Goal: Information Seeking & Learning: Learn about a topic

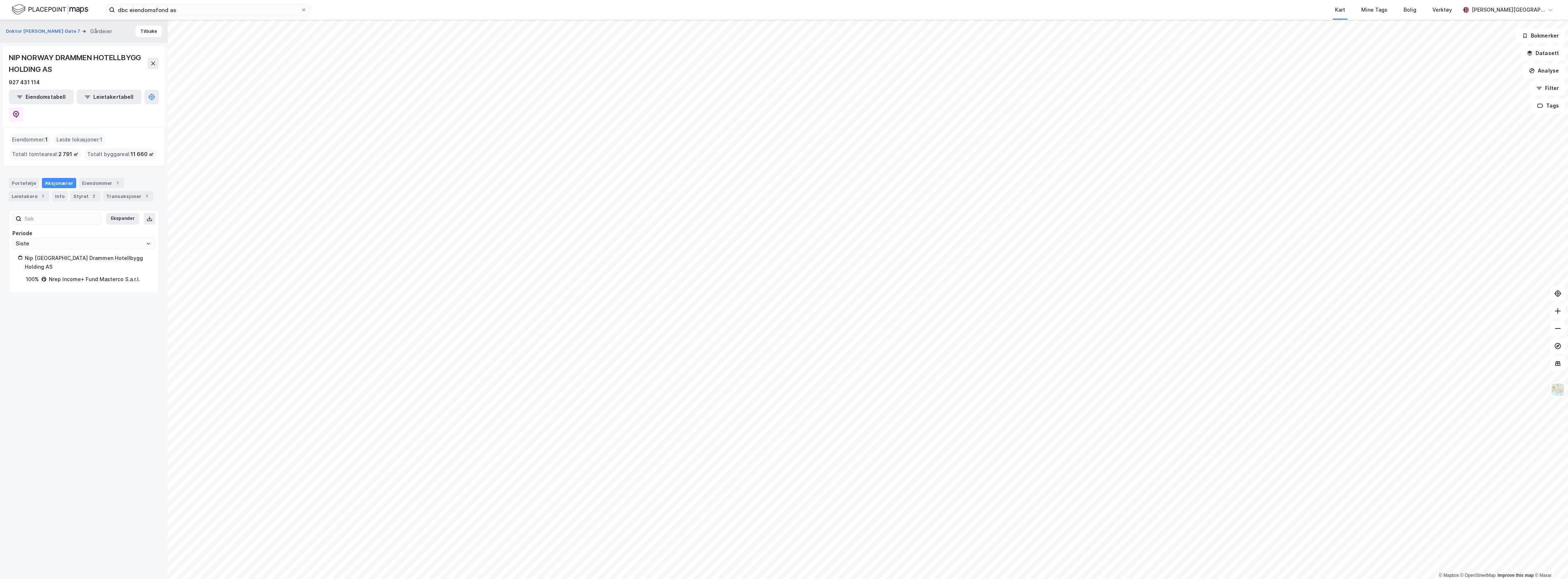
click at [179, 1] on div "dbc eiendomsfond as Kart Mine Tags Bolig Verktøy [PERSON_NAME][GEOGRAPHIC_DATA]" at bounding box center [784, 10] width 1568 height 20
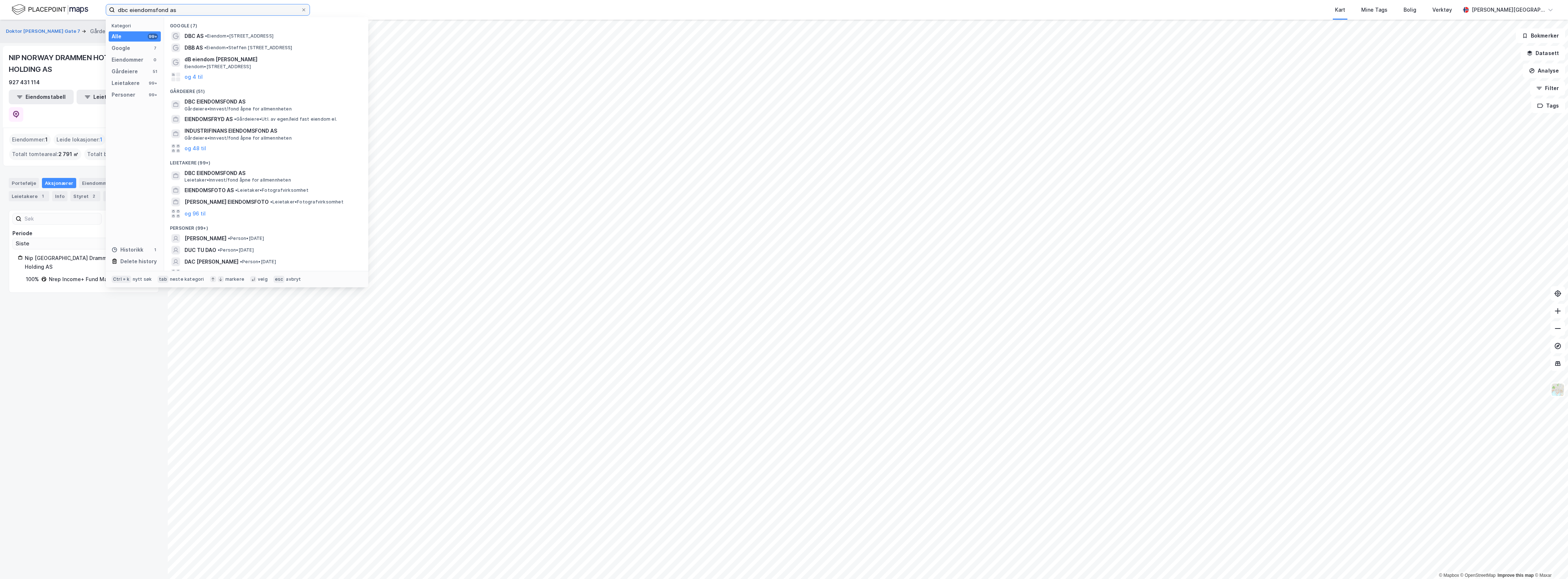
drag, startPoint x: 188, startPoint y: 13, endPoint x: 110, endPoint y: 30, distance: 79.8
click at [64, 28] on div "dbc eiendomsfond as Kategori Alle 99+ Google 7 Eiendommer 0 Gårdeiere 51 Leieta…" at bounding box center [784, 289] width 1568 height 579
paste input "VARNAVEIEN EIENDOMSINVEST AS"
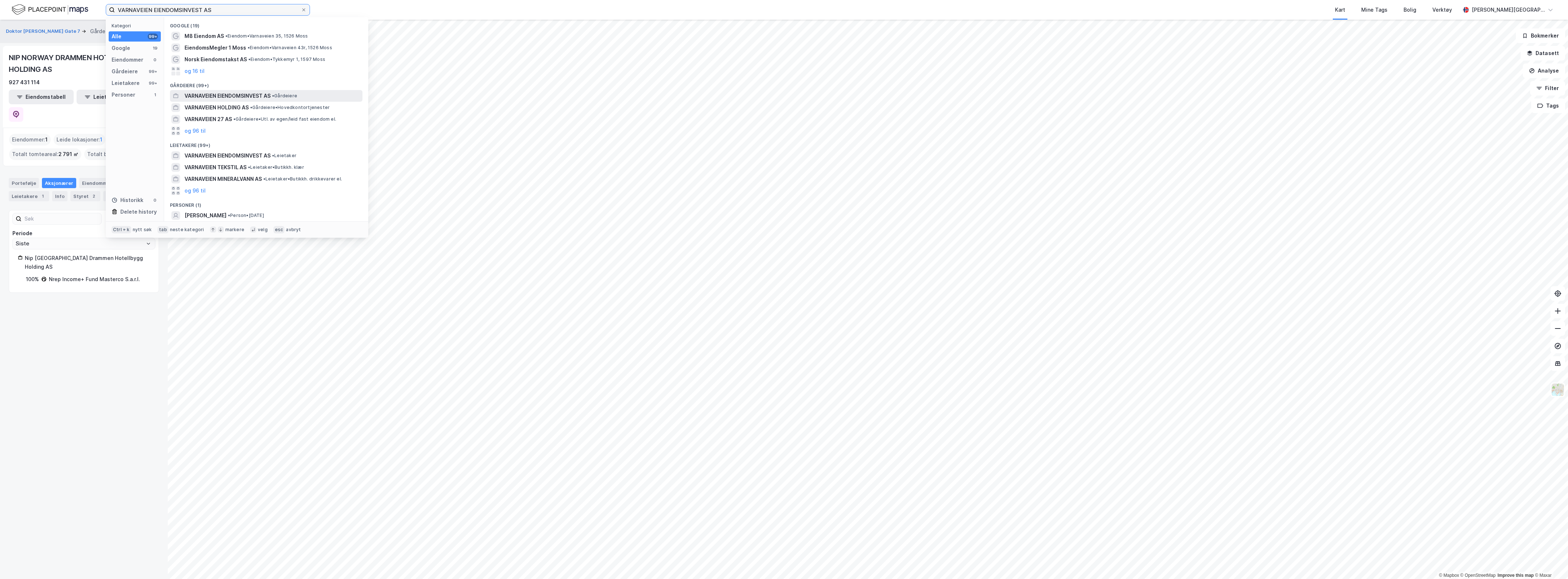
type input "VARNAVEIEN EIENDOMSINVEST AS"
click at [248, 90] on div "VARNAVEIEN EIENDOMSINVEST AS • Gårdeiere" at bounding box center [266, 96] width 192 height 12
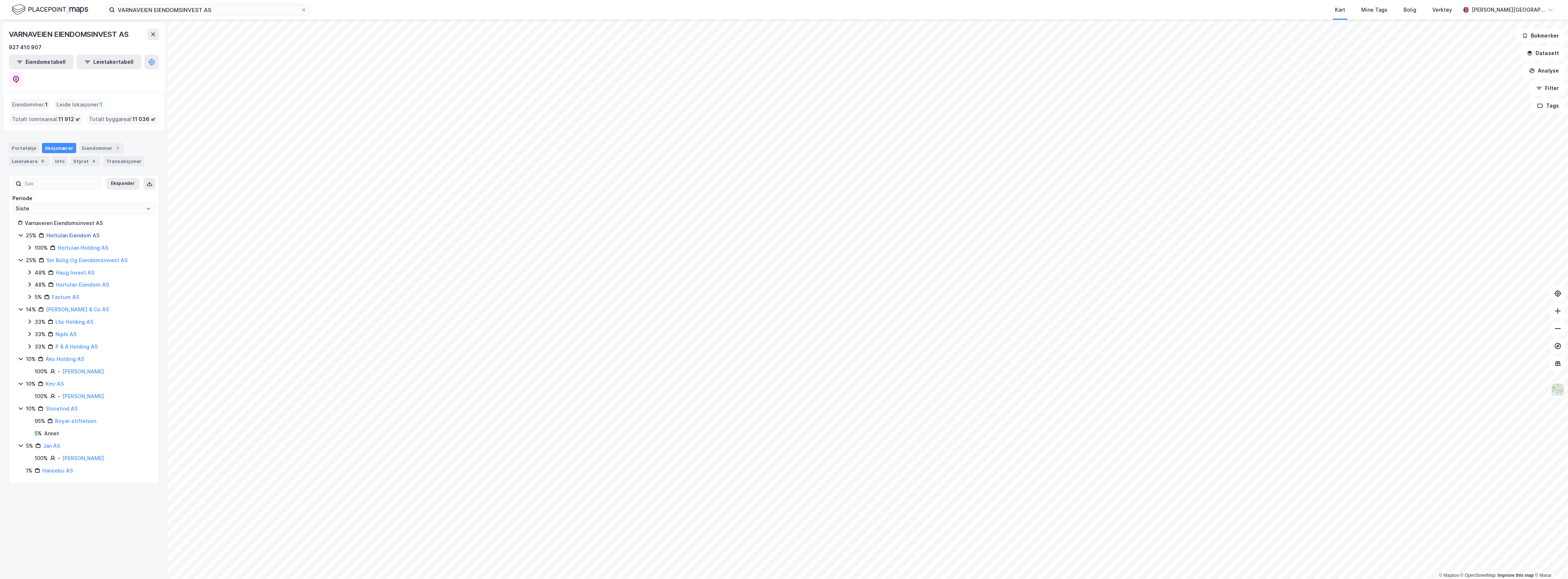
click at [57, 232] on link "Hortulan Eiendom AS" at bounding box center [72, 235] width 53 height 6
click at [64, 245] on link "Sm Bolig Og Eiendomsinvest AS" at bounding box center [87, 247] width 81 height 6
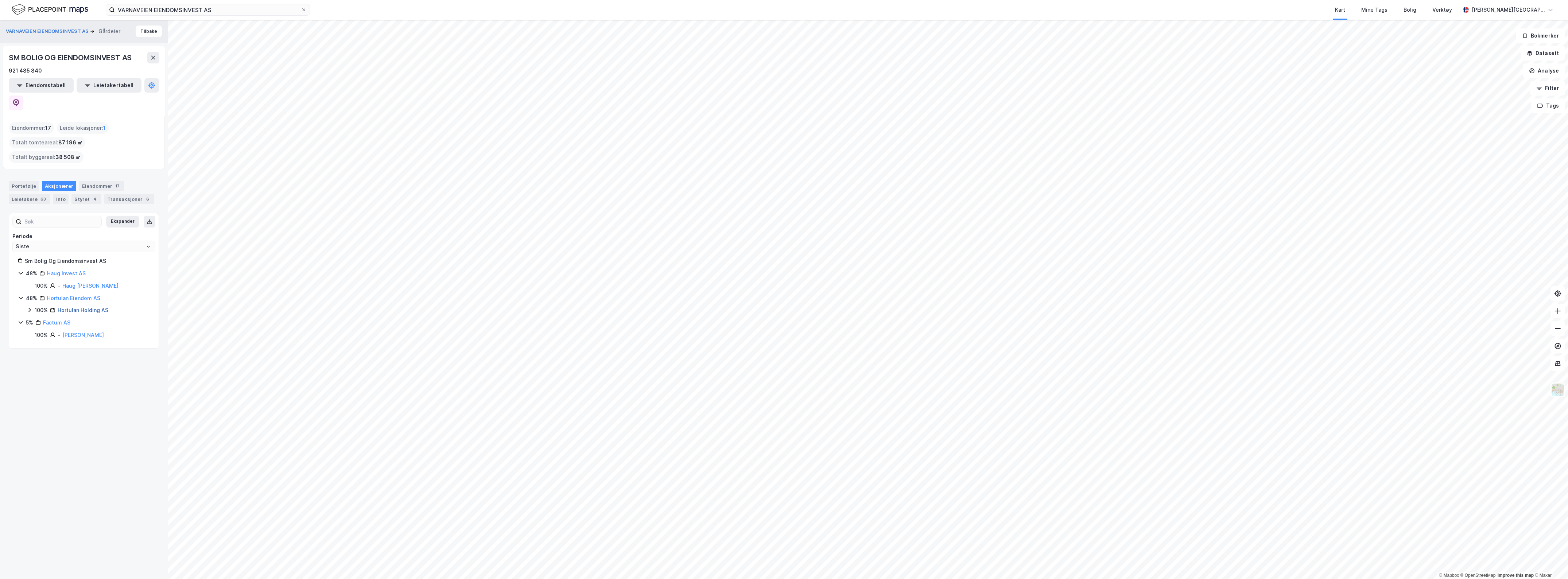
click at [76, 307] on link "Hortulan Holding AS" at bounding box center [83, 310] width 51 height 6
click at [54, 270] on link "Haug Invest AS" at bounding box center [66, 273] width 39 height 6
click at [87, 194] on div "Styret 3" at bounding box center [89, 199] width 30 height 10
click at [20, 99] on icon at bounding box center [16, 103] width 7 height 7
